Goal: Information Seeking & Learning: Learn about a topic

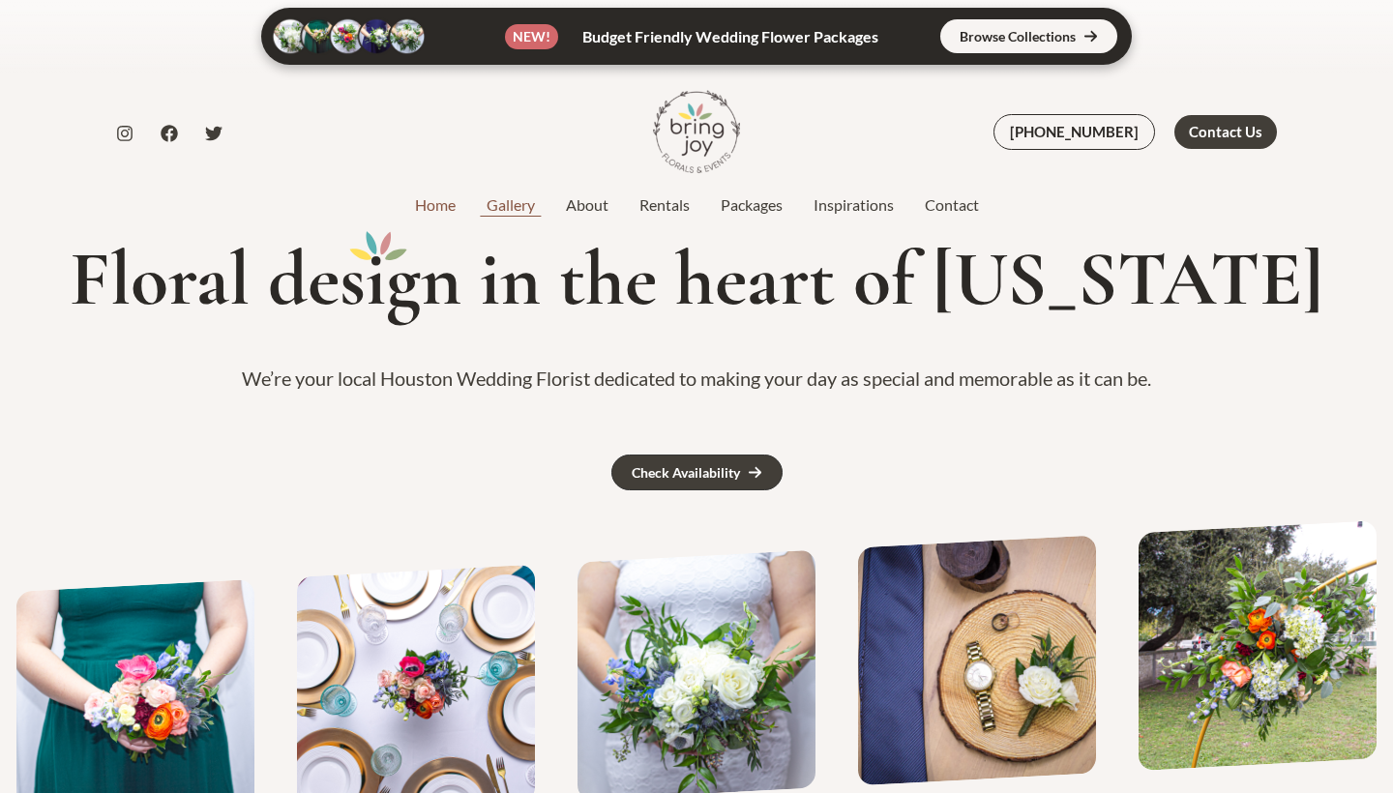
click at [519, 212] on link "Gallery" at bounding box center [510, 204] width 79 height 23
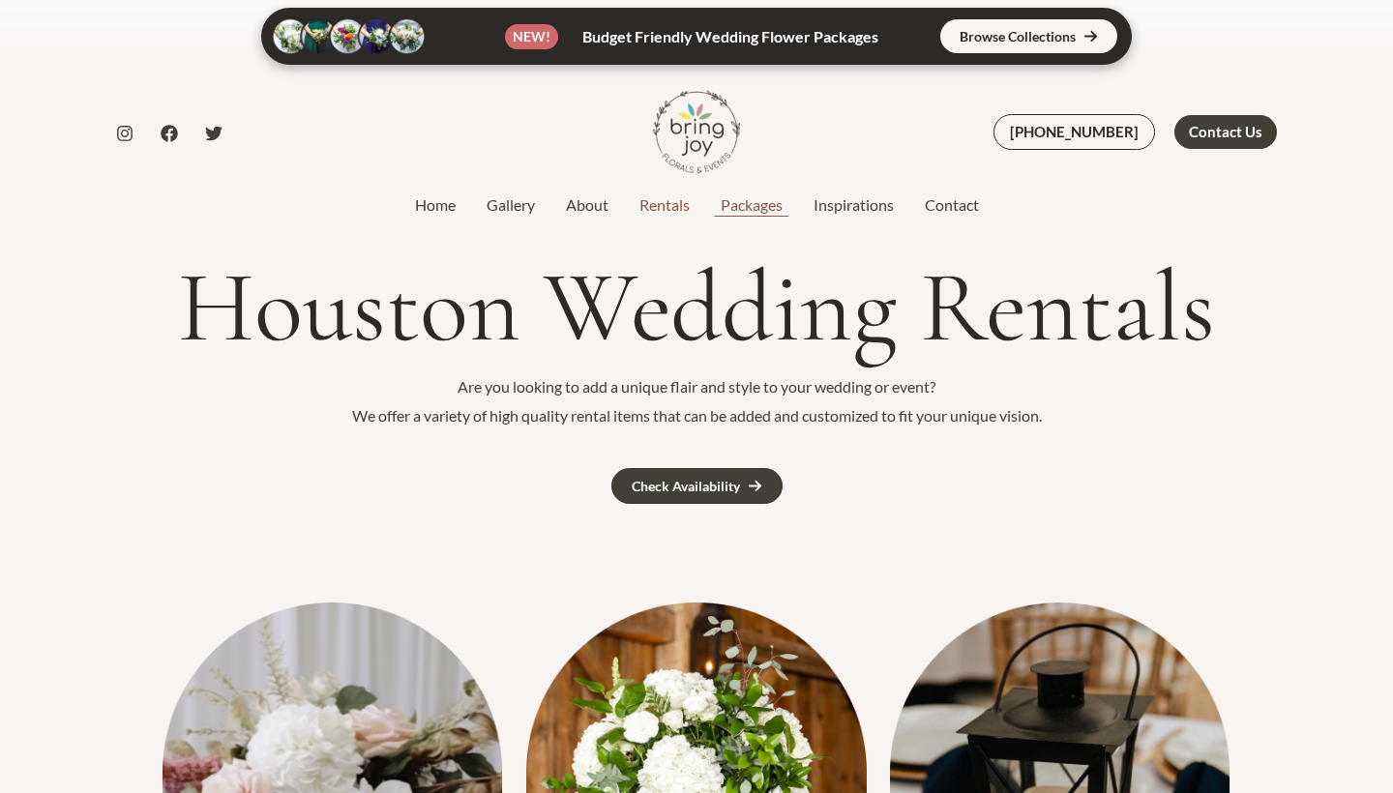
click at [750, 210] on link "Packages" at bounding box center [751, 204] width 93 height 23
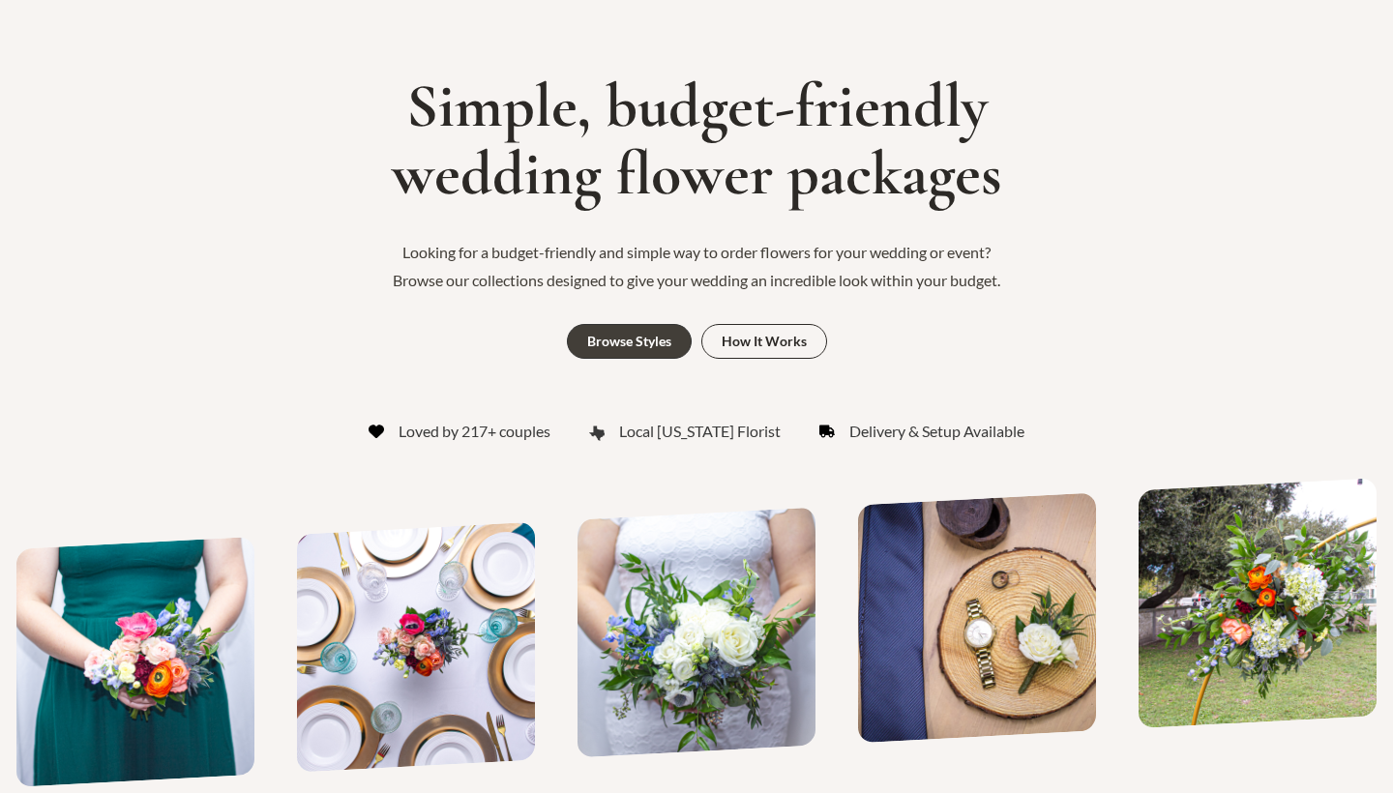
scroll to position [160, 0]
click at [673, 334] on link "Browse Styles" at bounding box center [629, 341] width 125 height 35
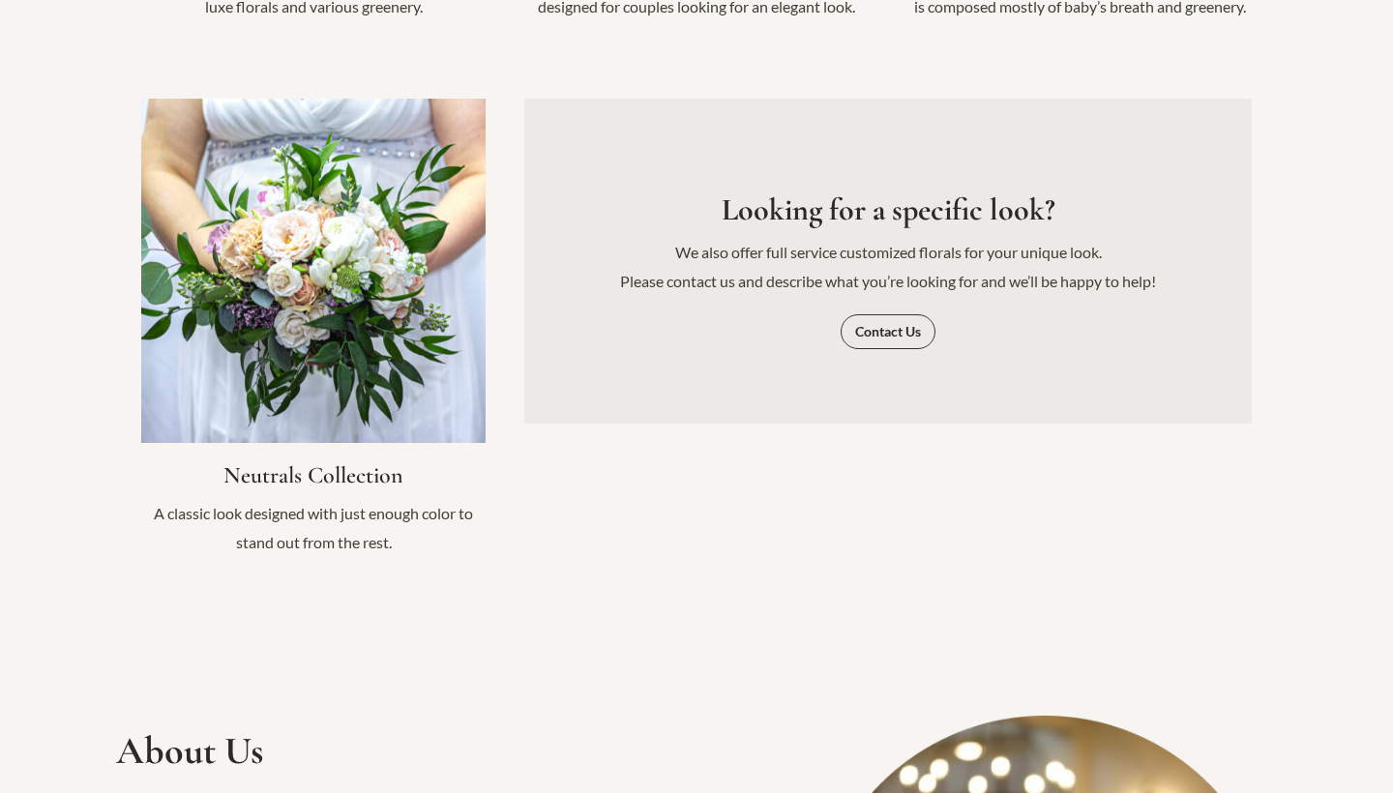
scroll to position [2526, 0]
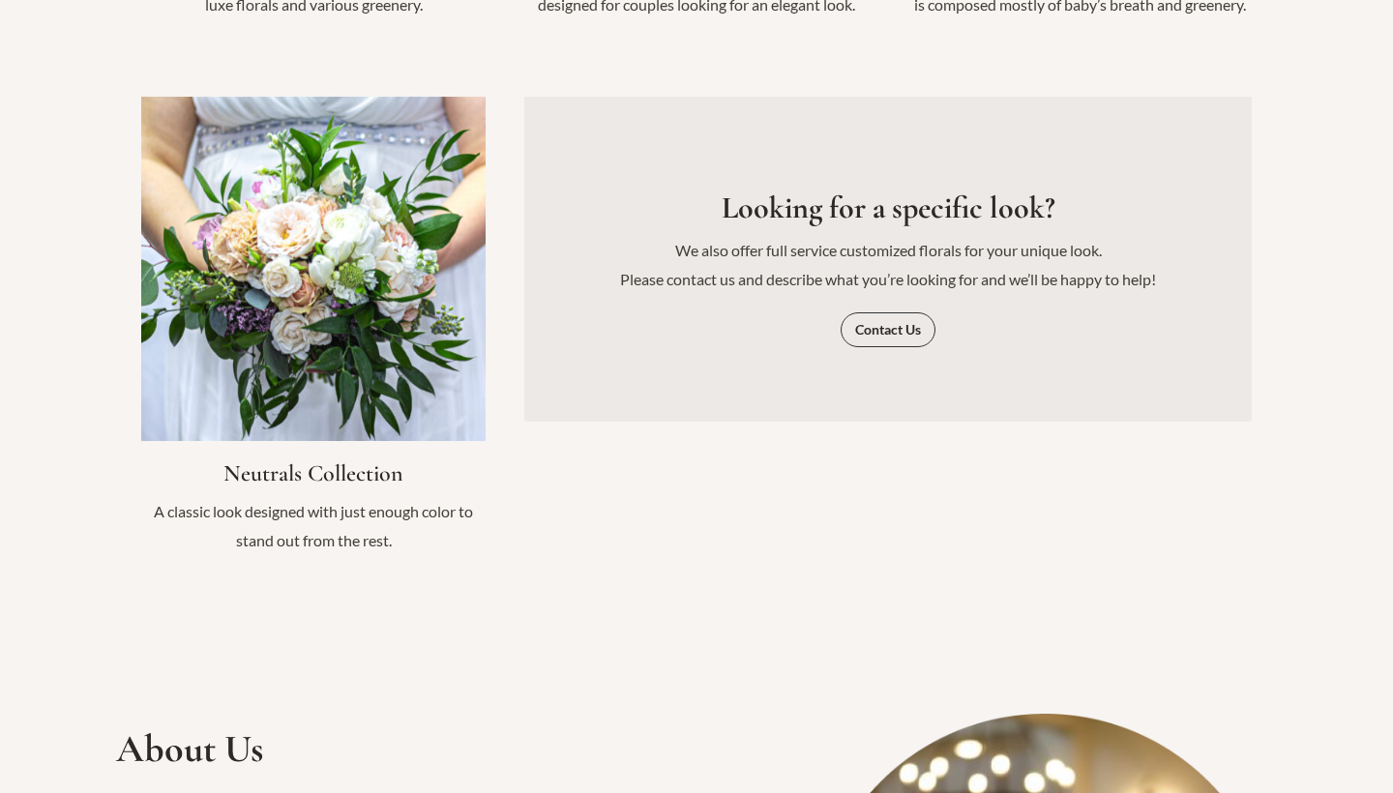
click at [301, 355] on link "Infobox Link" at bounding box center [313, 336] width 344 height 478
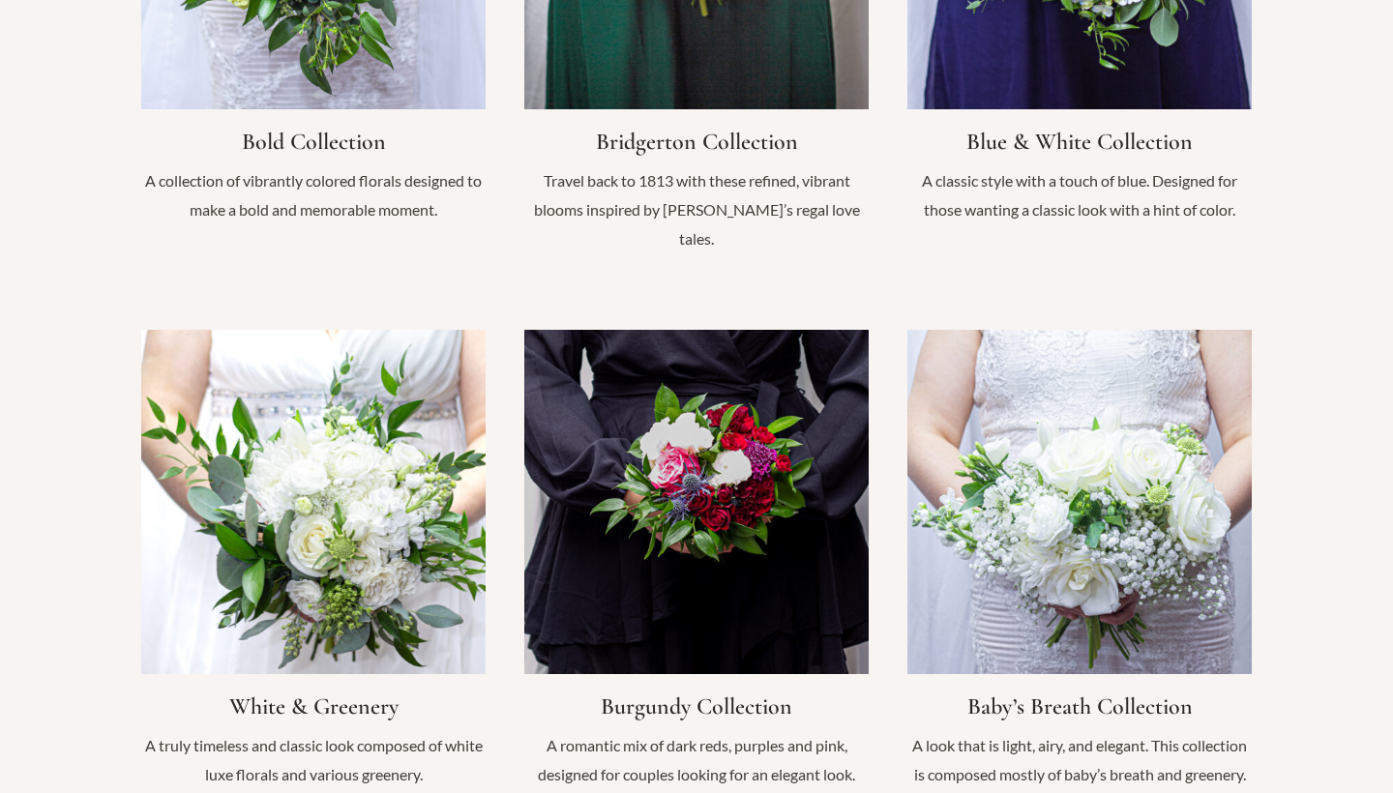
scroll to position [1746, 0]
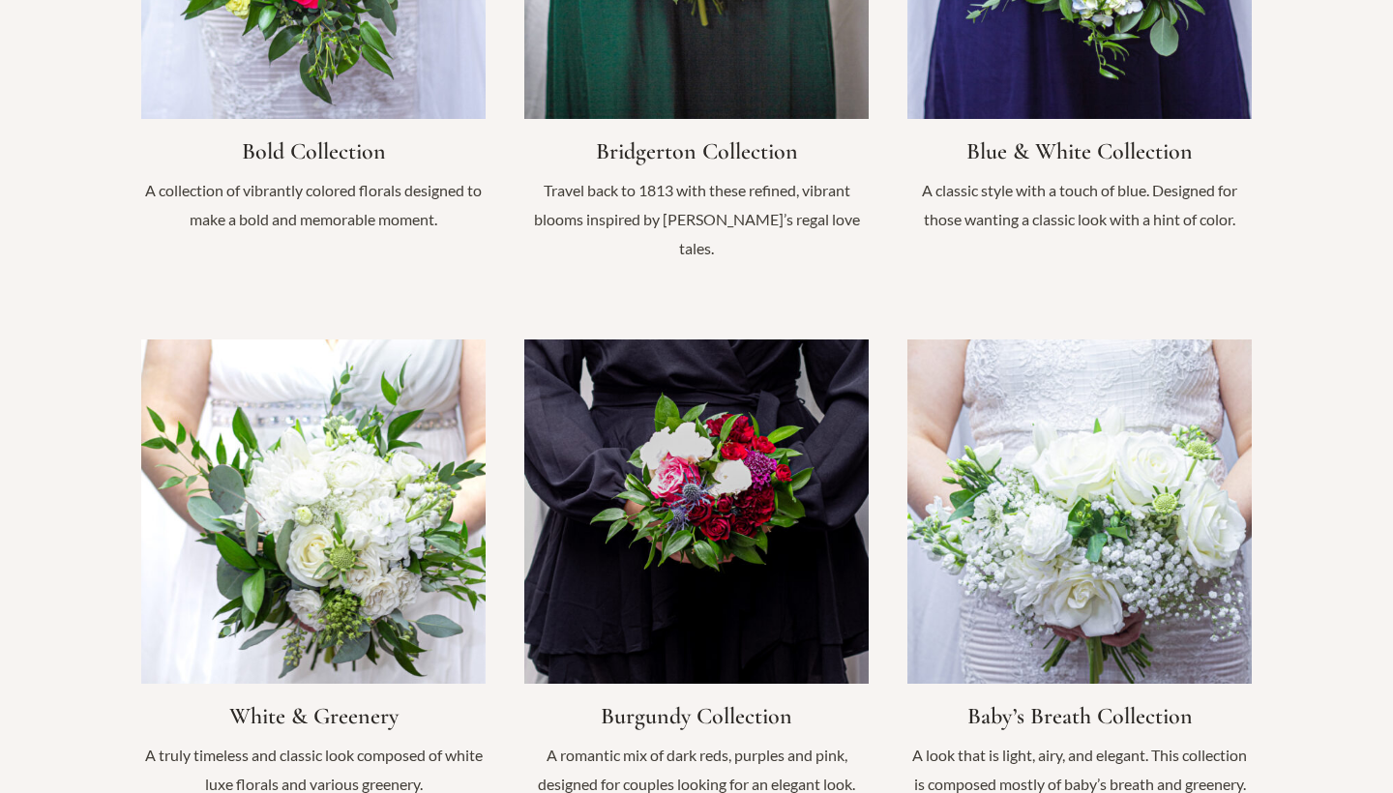
click at [1072, 518] on link "Infobox Link" at bounding box center [1079, 579] width 344 height 478
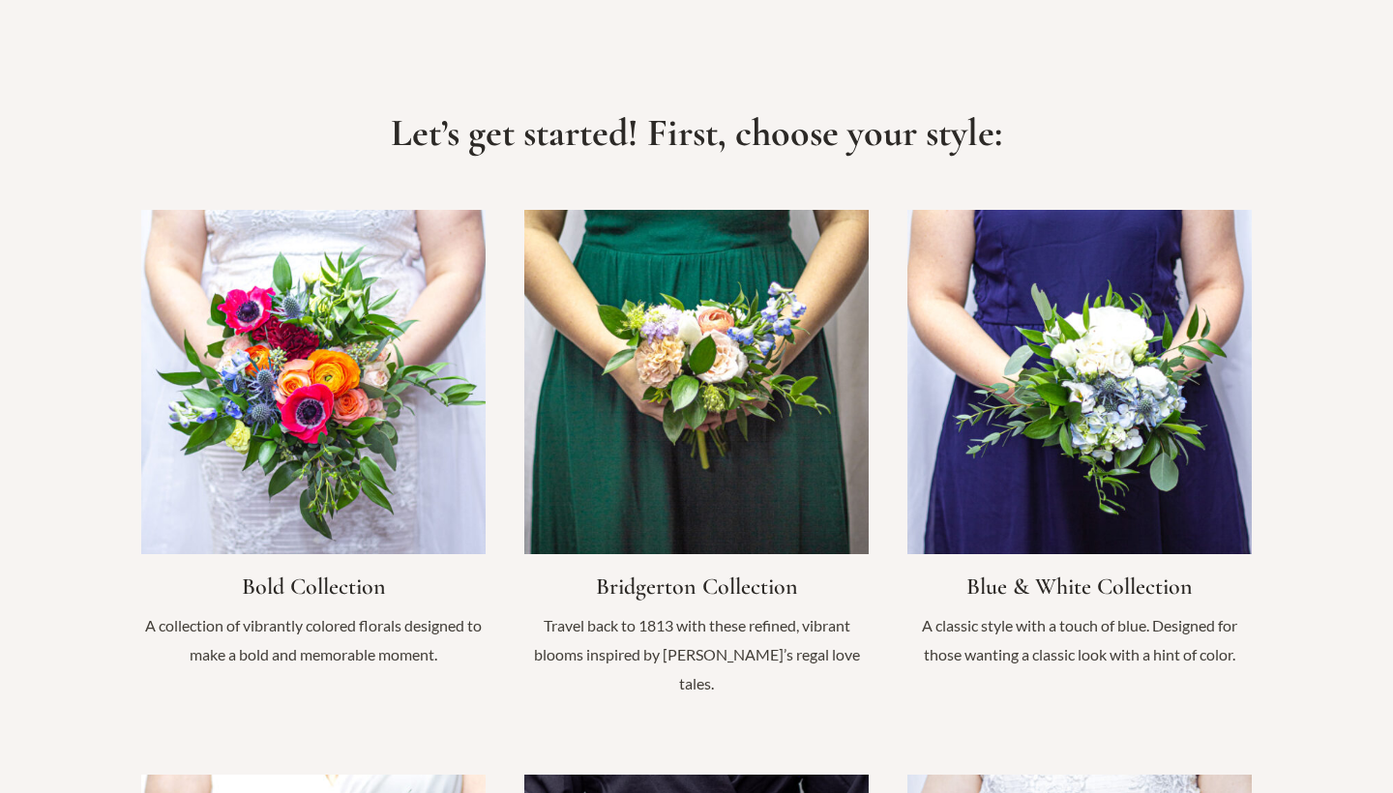
scroll to position [1309, 0]
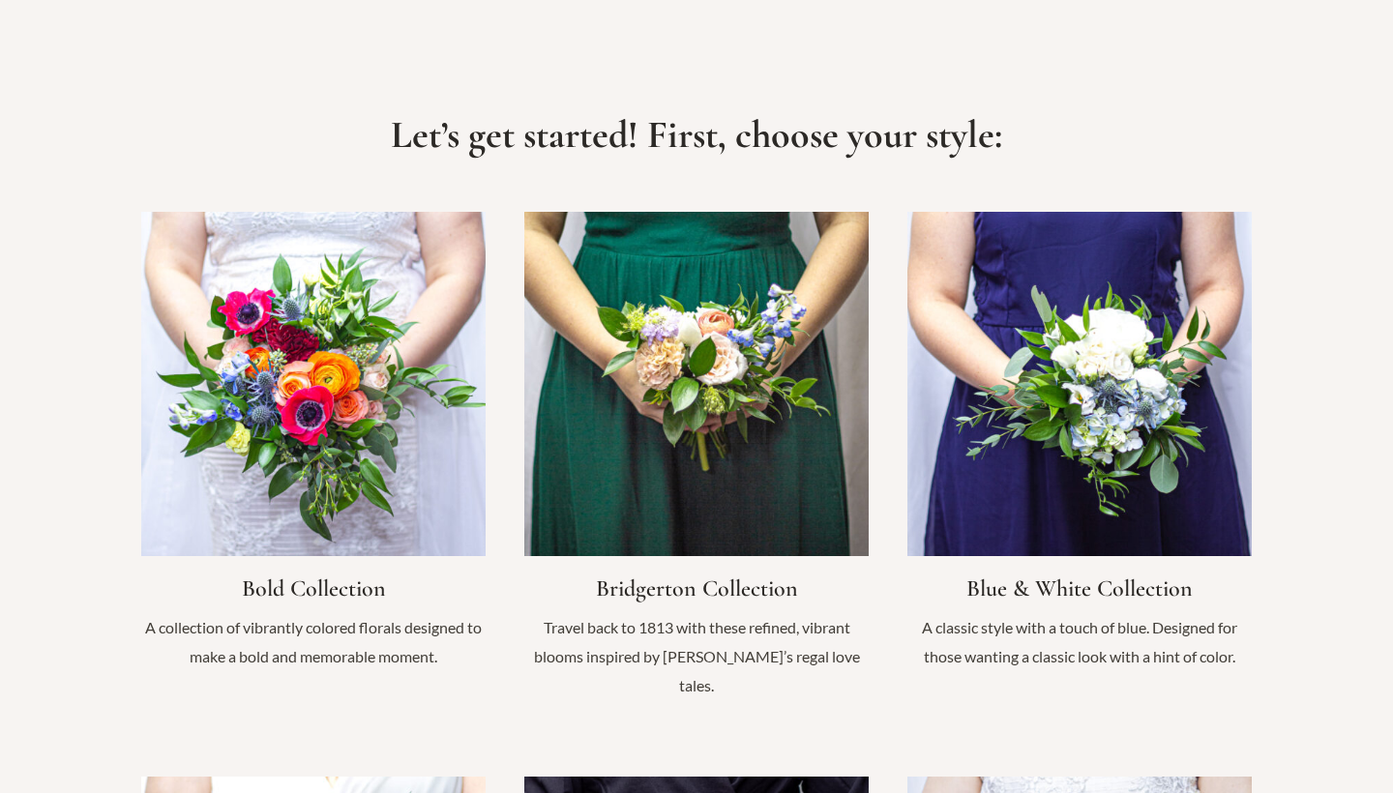
click at [690, 423] on link "Infobox Link" at bounding box center [696, 465] width 344 height 507
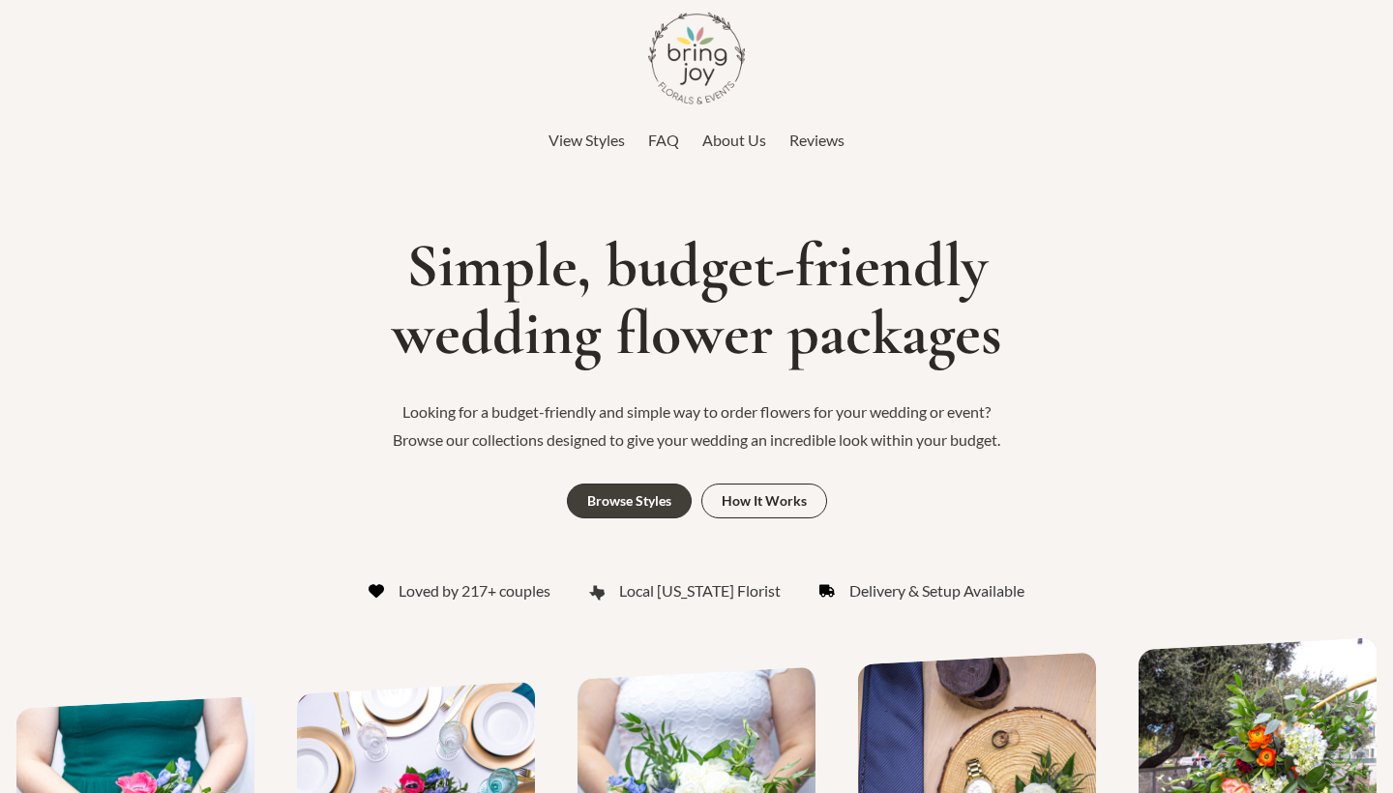
scroll to position [0, 0]
